Goal: Information Seeking & Learning: Learn about a topic

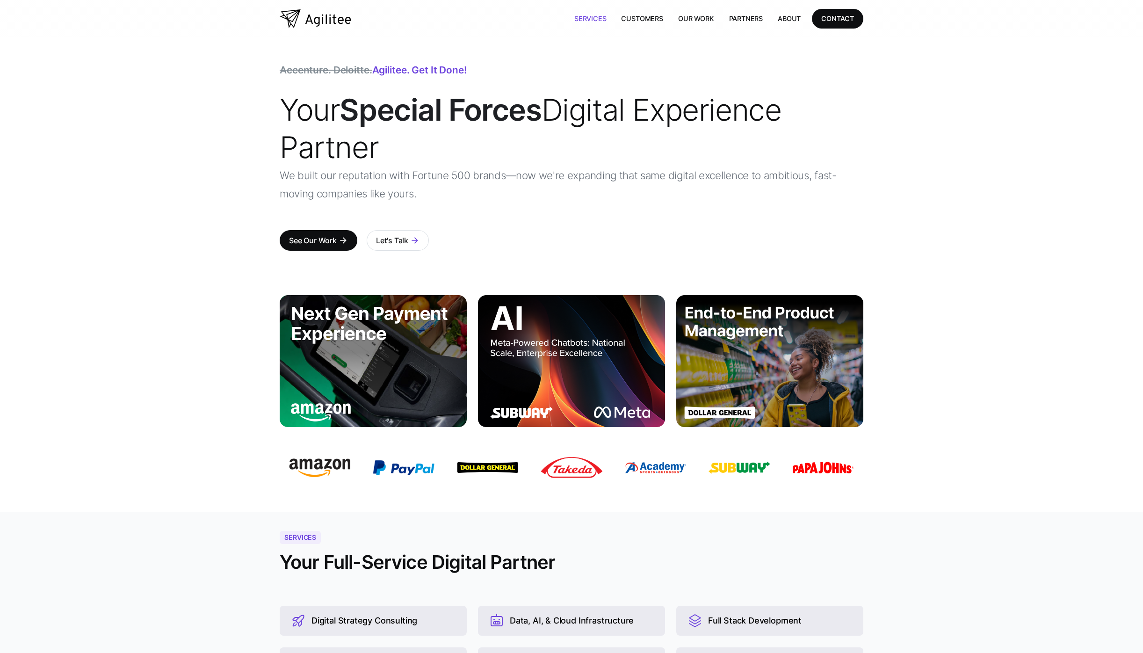
click at [590, 19] on link "Services" at bounding box center [590, 18] width 47 height 19
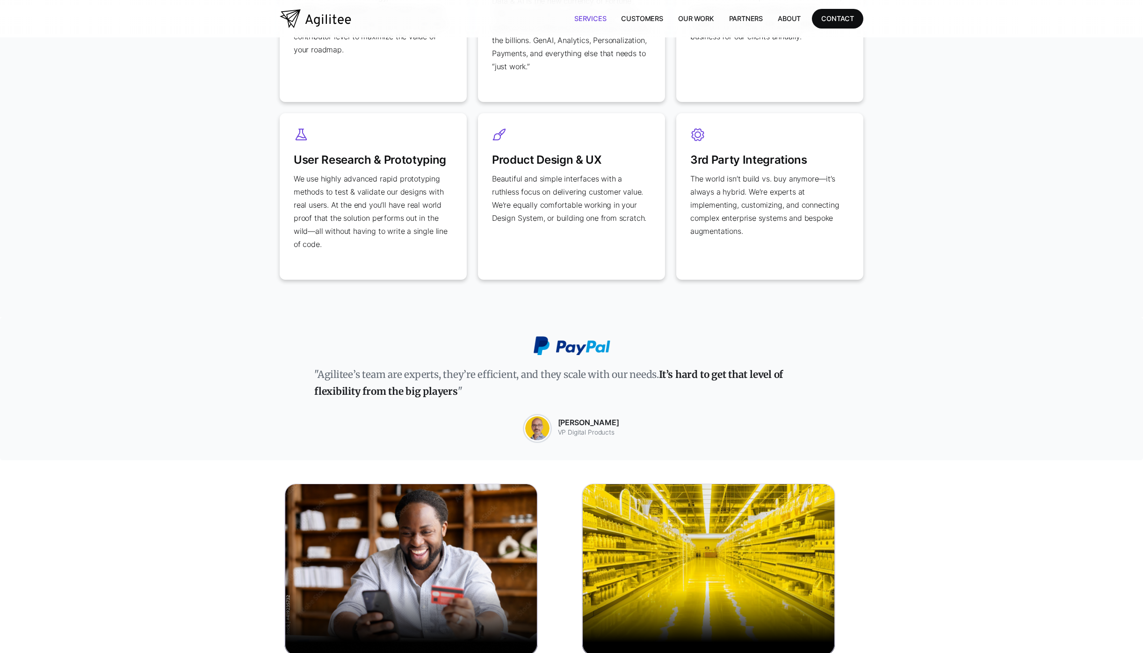
scroll to position [596, 0]
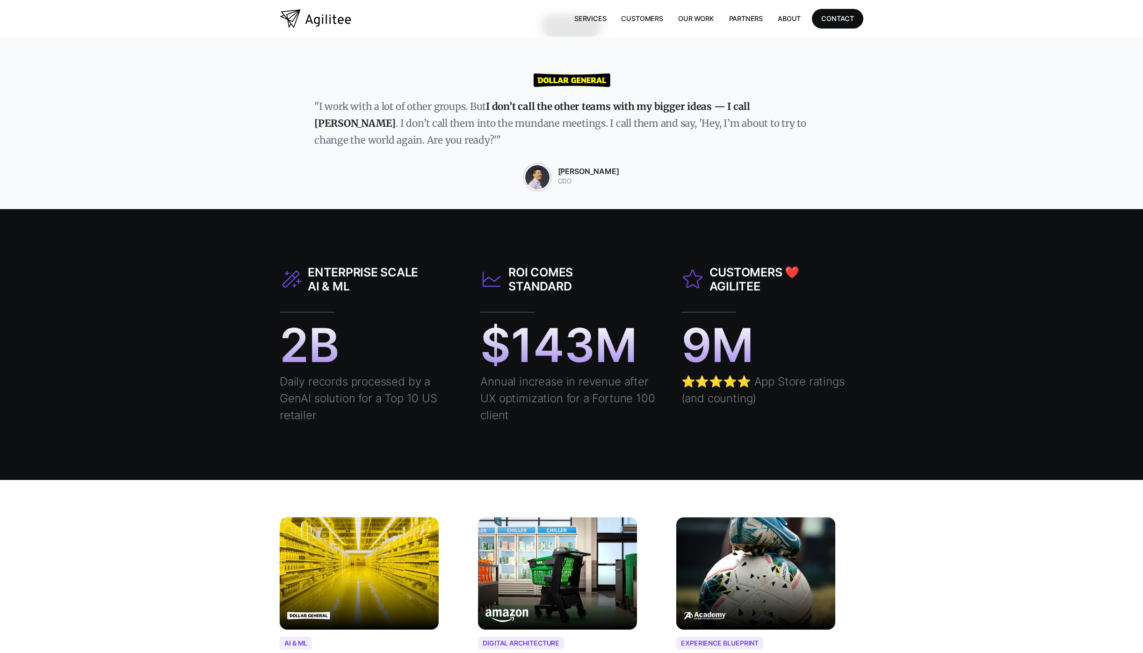
scroll to position [688, 0]
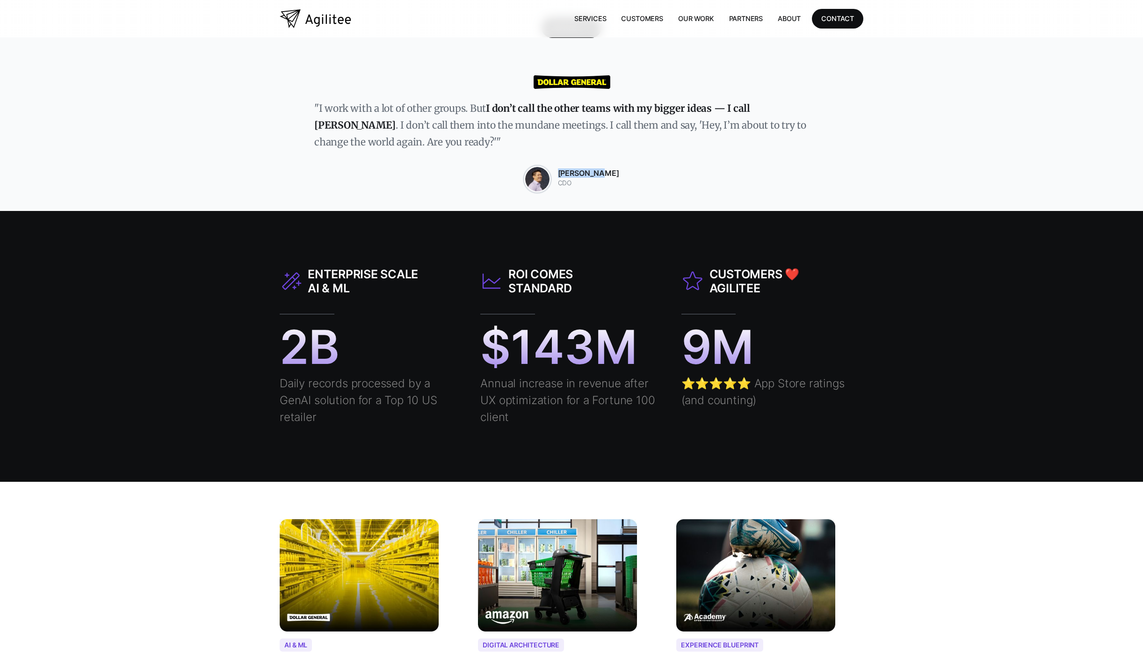
drag, startPoint x: 570, startPoint y: 175, endPoint x: 625, endPoint y: 175, distance: 54.7
click at [611, 175] on div ""I work with a lot of other groups. But I don’t call the other teams with my bi…" at bounding box center [571, 134] width 1143 height 154
click at [656, 178] on div ""I work with a lot of other groups. But I don’t call the other teams with my bi…" at bounding box center [571, 134] width 1143 height 154
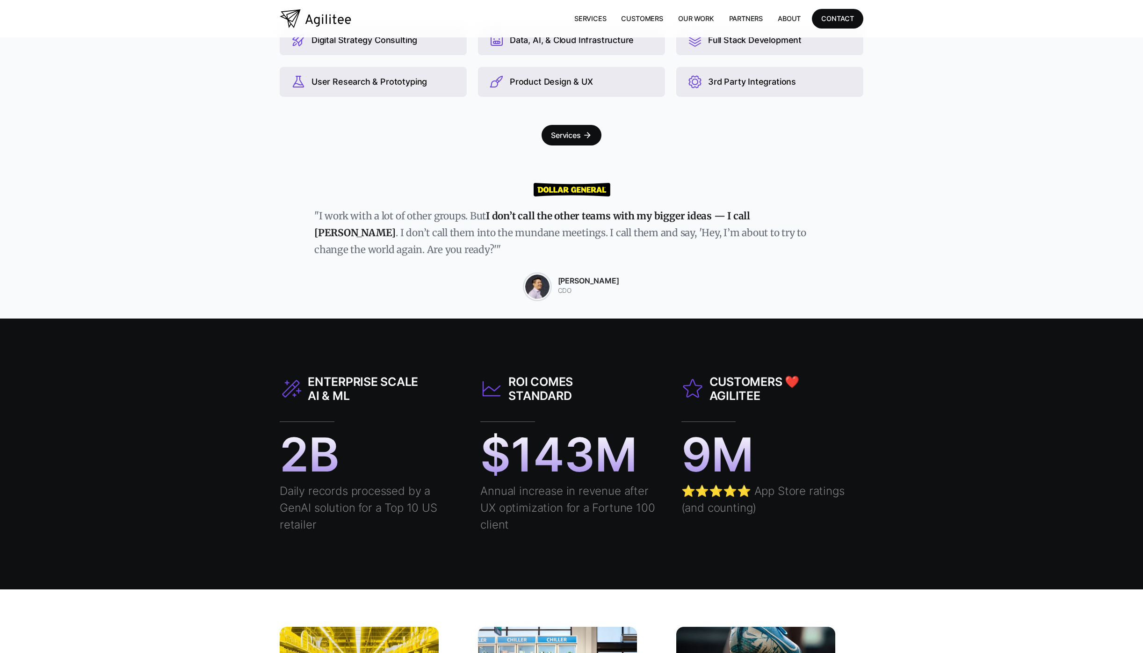
scroll to position [576, 0]
